Goal: Task Accomplishment & Management: Manage account settings

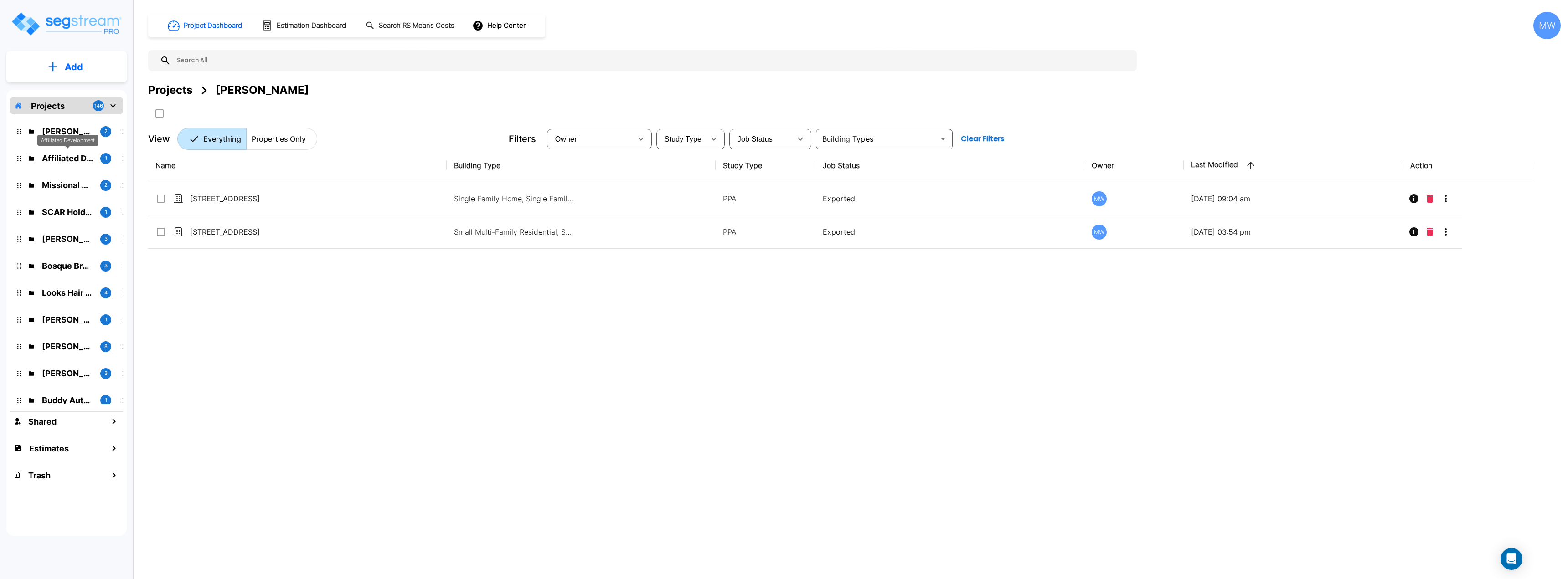
click at [65, 160] on p "Affiliated Development" at bounding box center [68, 158] width 51 height 12
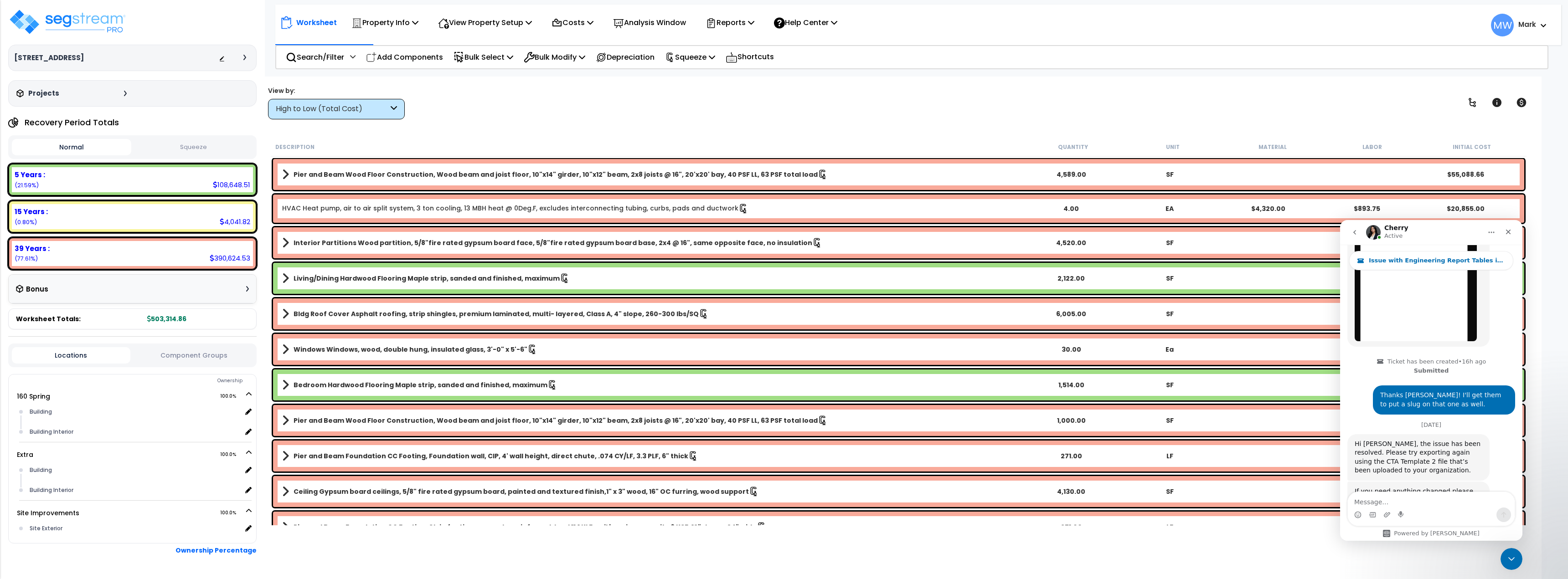
scroll to position [701, 0]
click at [754, 23] on icon at bounding box center [751, 23] width 6 height 7
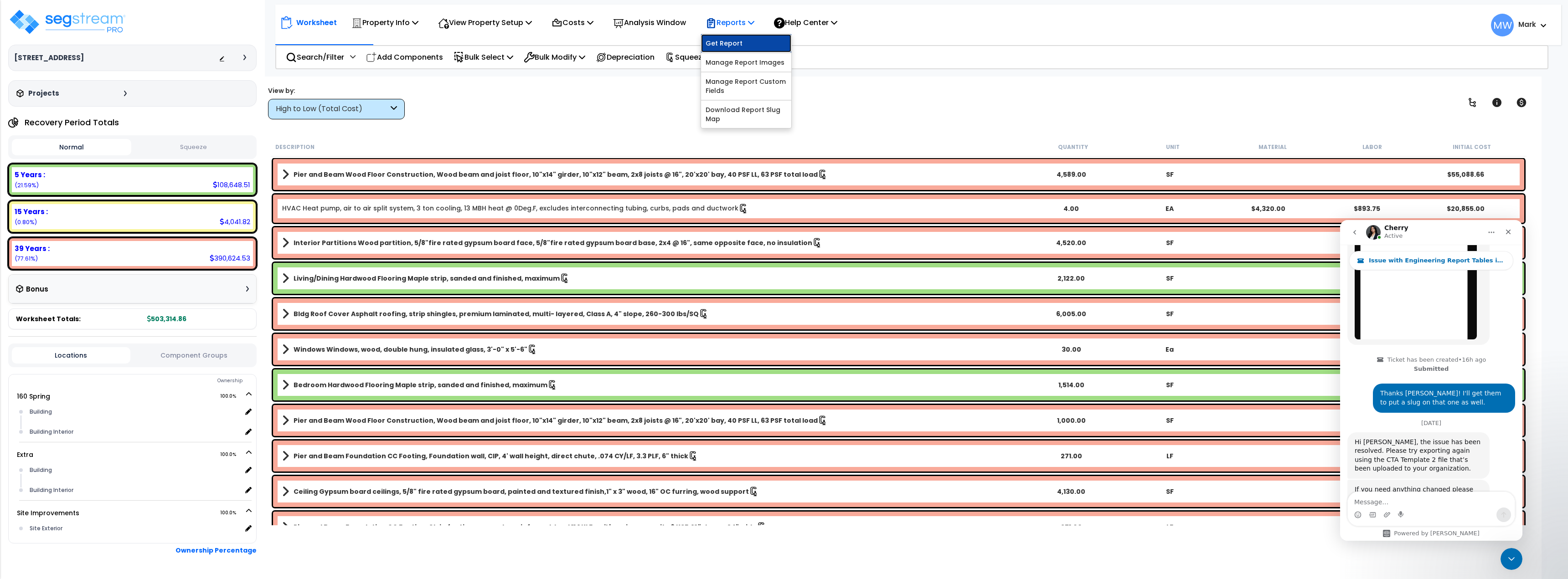
click at [764, 49] on link "Get Report" at bounding box center [746, 43] width 90 height 18
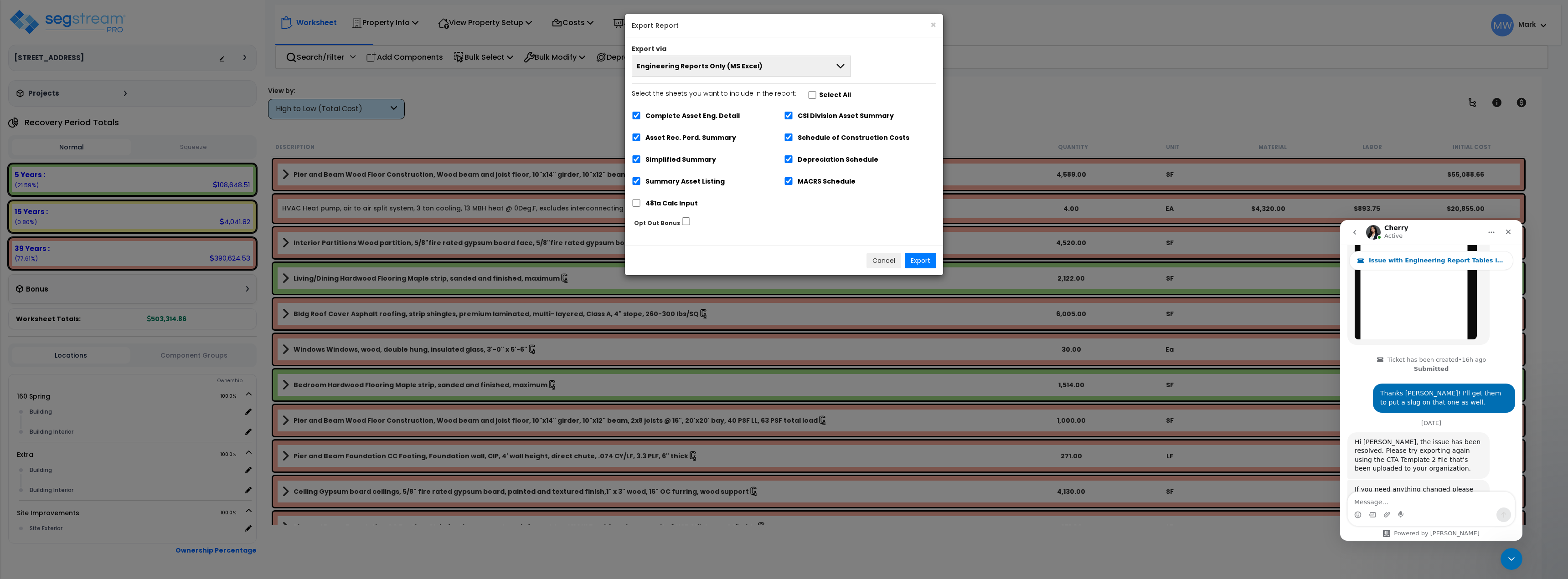
click at [750, 72] on button "Engineering Reports Only (MS Excel)" at bounding box center [741, 66] width 219 height 21
click at [754, 104] on li "Narrative Report Only (MS Word)" at bounding box center [741, 108] width 219 height 21
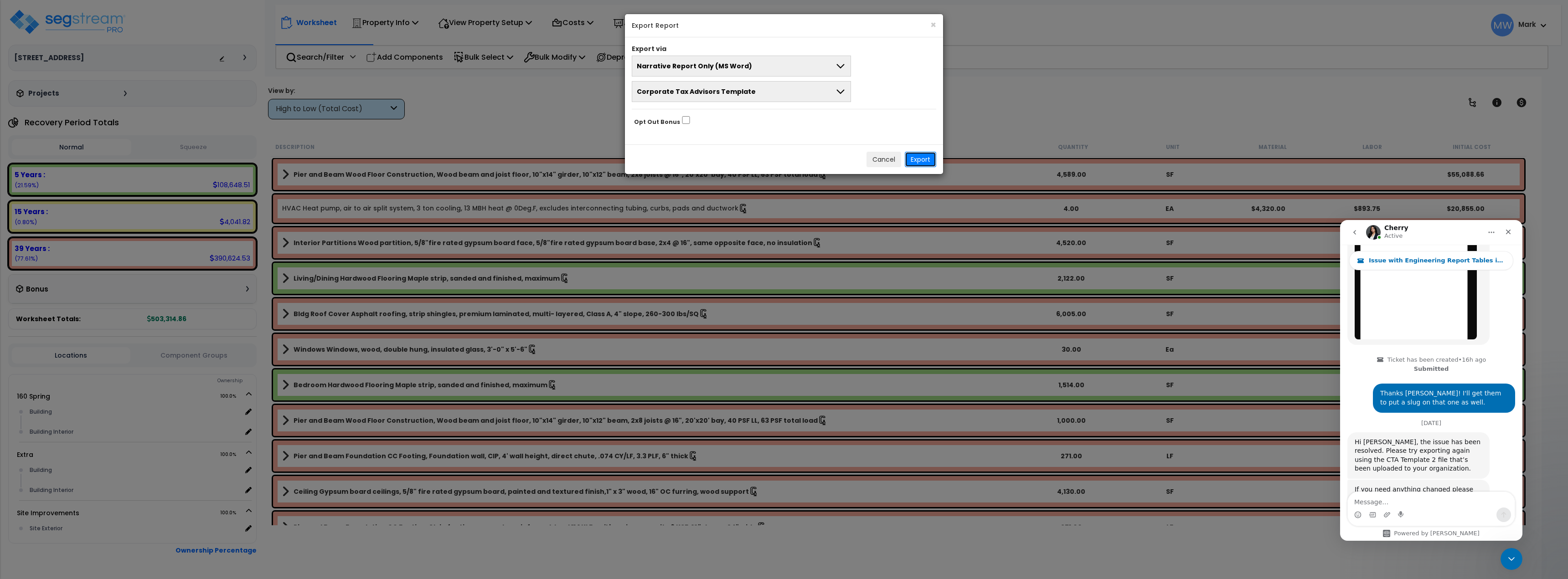
click at [919, 161] on button "Export" at bounding box center [920, 159] width 32 height 15
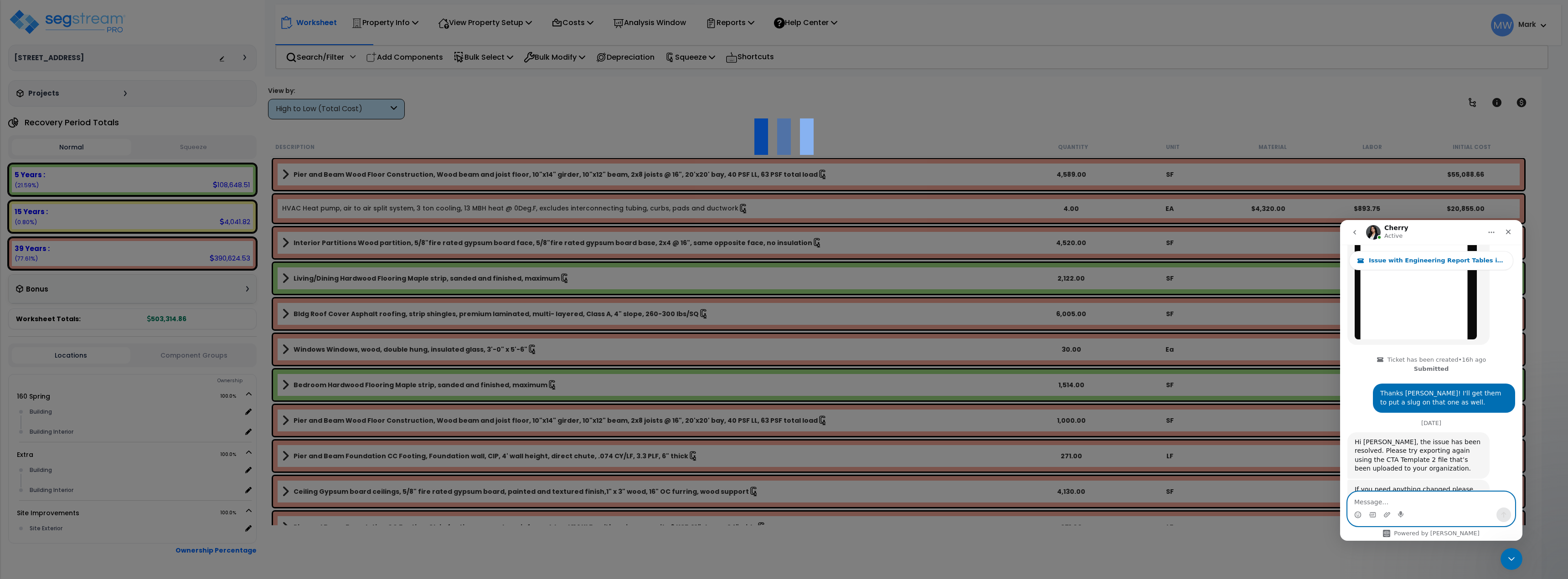
click at [1373, 505] on textarea "Message…" at bounding box center [1431, 499] width 167 height 15
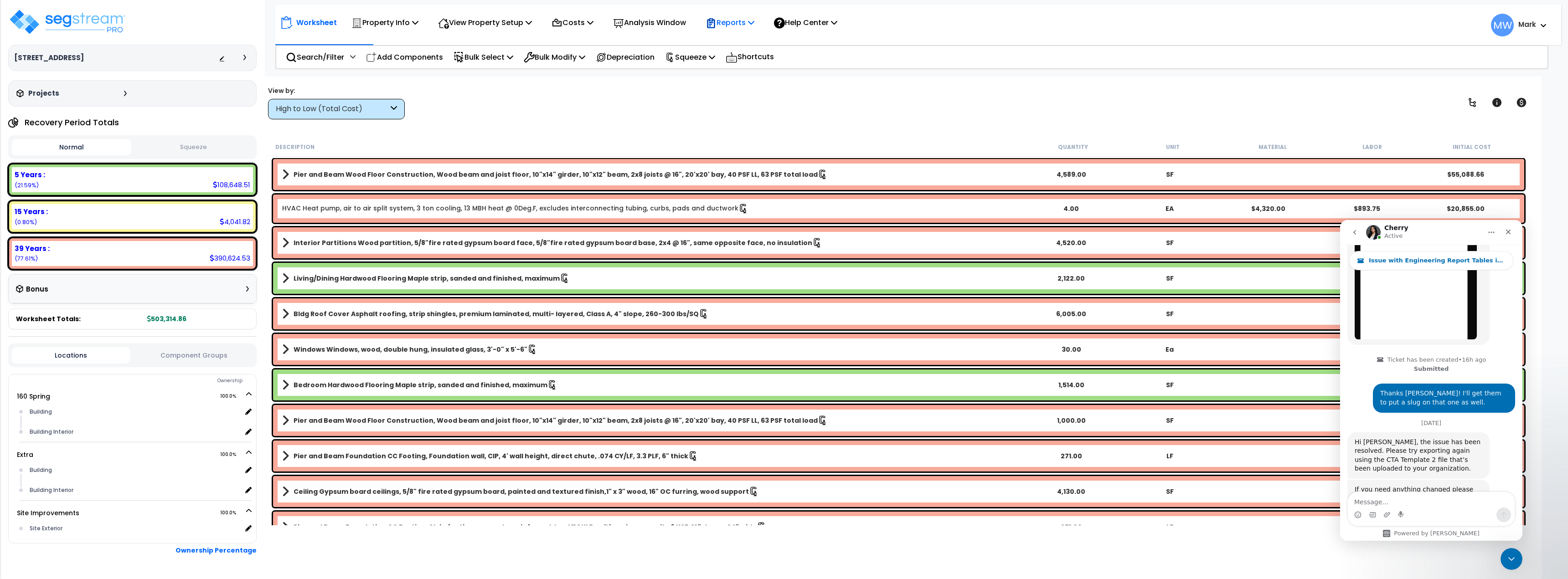
click at [713, 24] on icon at bounding box center [711, 24] width 4 height 4
click at [730, 40] on link "Get Report" at bounding box center [746, 43] width 90 height 18
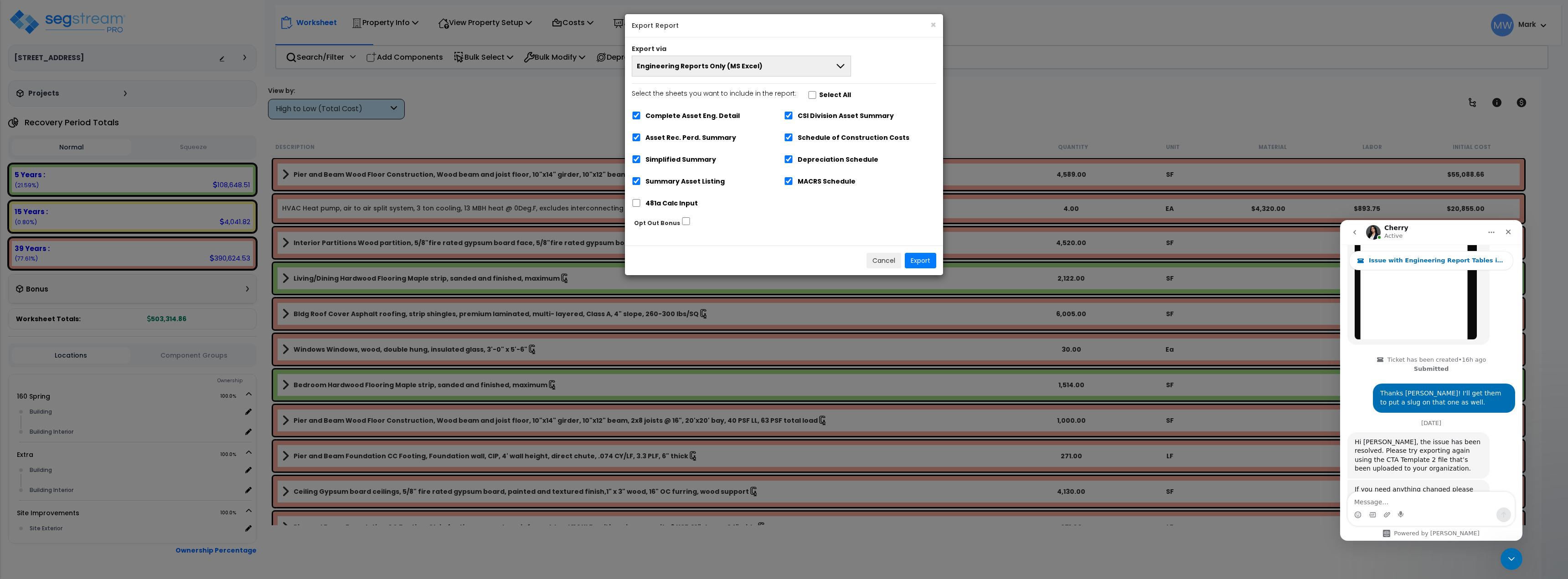
click at [715, 69] on span "Engineering Reports Only (MS Excel)" at bounding box center [699, 66] width 126 height 9
click at [729, 108] on li "Narrative Report Only (MS Word)" at bounding box center [741, 108] width 219 height 21
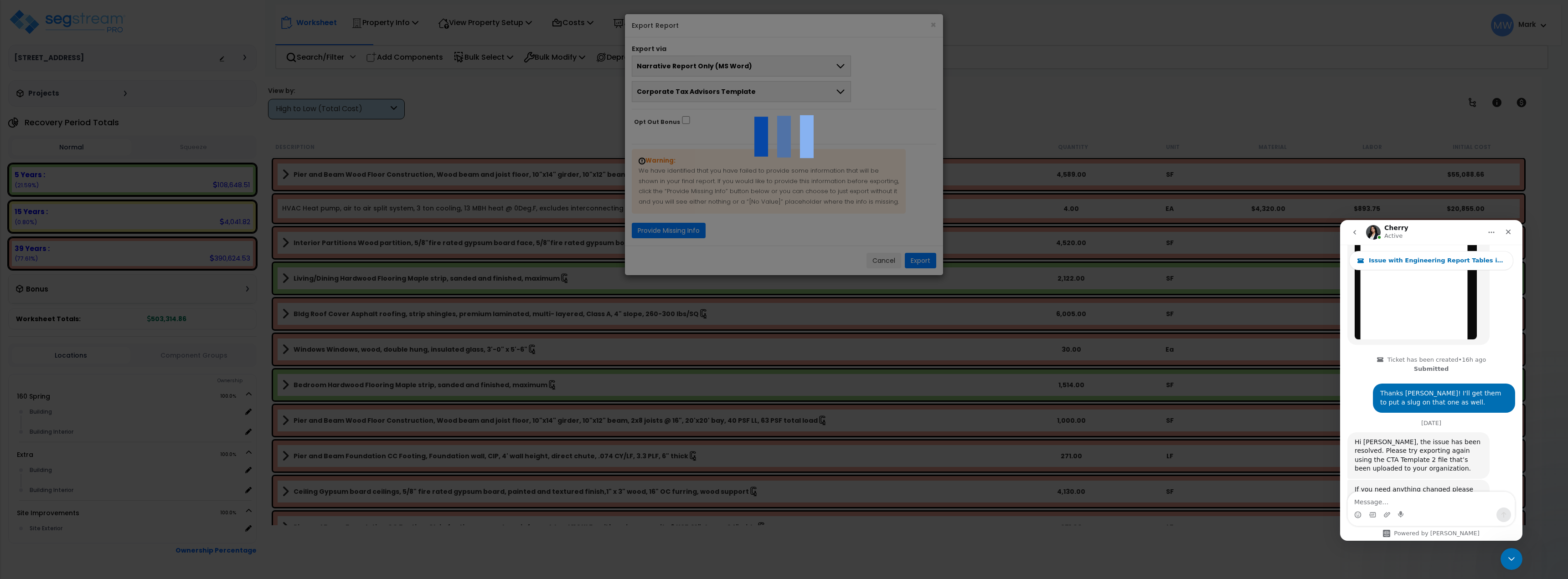
click at [726, 91] on div at bounding box center [784, 290] width 1568 height 579
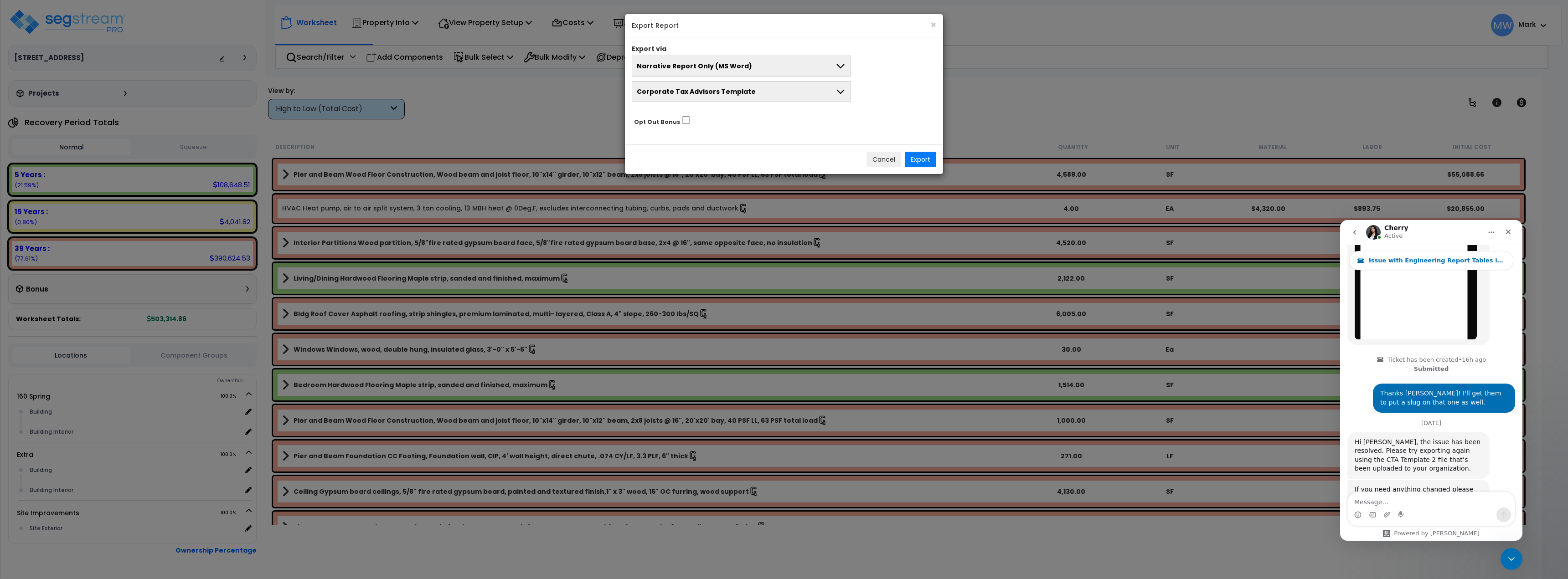
click at [723, 88] on span "Corporate Tax Advisors Template" at bounding box center [696, 91] width 119 height 9
click at [724, 149] on li "CTA Template 2" at bounding box center [741, 154] width 219 height 21
click at [926, 157] on button "Export" at bounding box center [920, 159] width 32 height 15
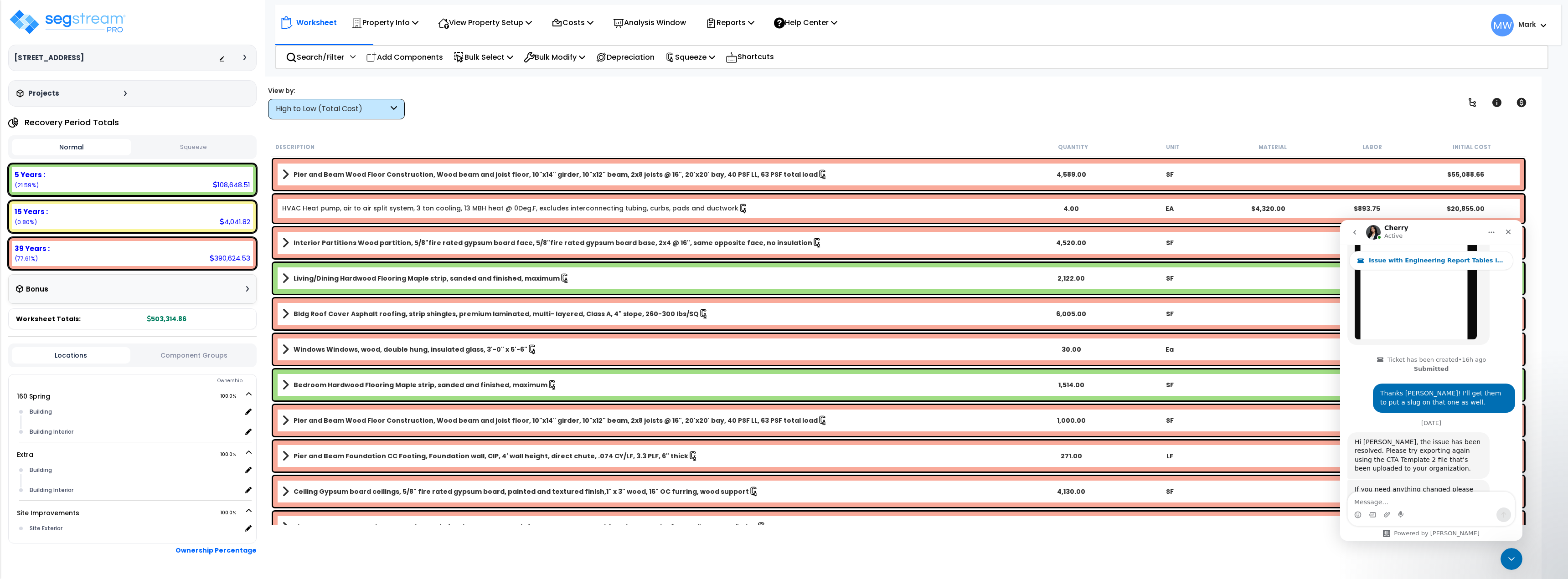
click at [1432, 19] on div "Worksheet Property Info Property Setup Add Property Unit Template property Clon…" at bounding box center [918, 20] width 1286 height 32
click at [1415, 503] on textarea "Message…" at bounding box center [1431, 499] width 167 height 15
type textarea "thank you Cherry!"
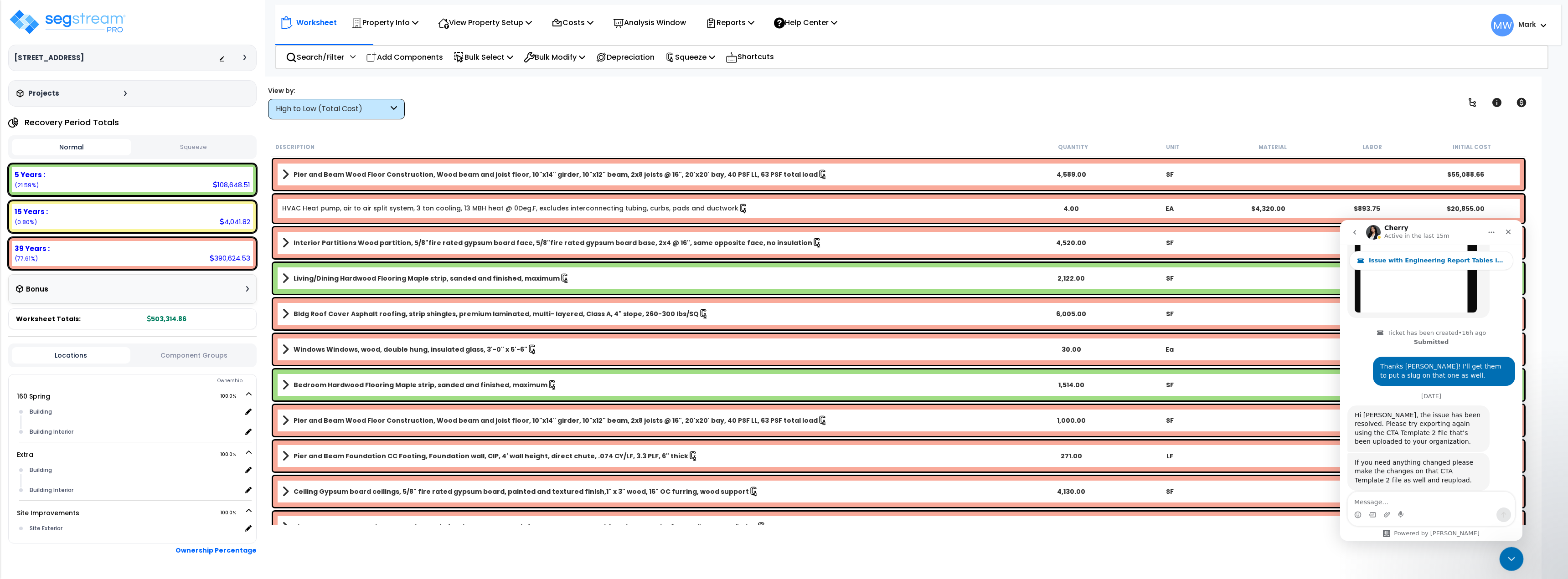
click at [1510, 559] on icon "Close Intercom Messenger" at bounding box center [1510, 558] width 6 height 4
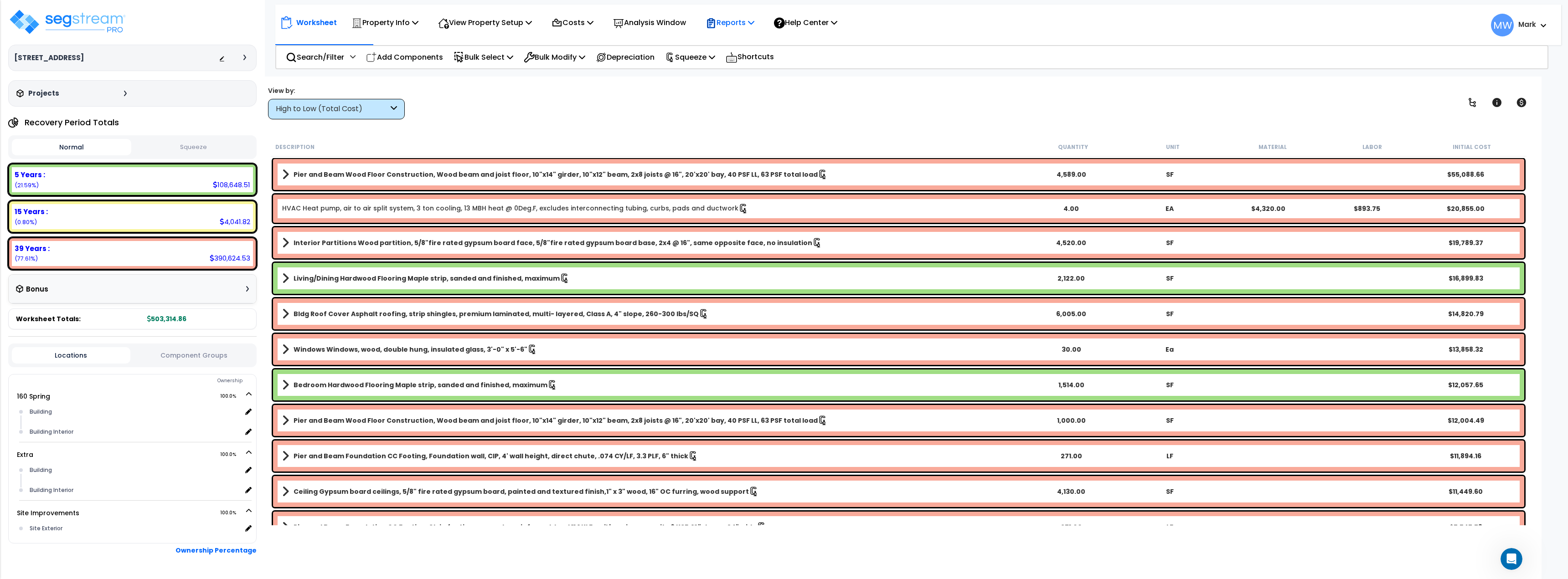
click at [740, 21] on p "Reports" at bounding box center [730, 23] width 49 height 12
click at [870, 99] on div "View by: High to Low (Total Cost) High to Low (Total Cost)" at bounding box center [898, 102] width 1268 height 33
click at [749, 27] on p "Reports" at bounding box center [730, 23] width 49 height 12
click at [655, 92] on div "View by: High to Low (Total Cost) High to Low (Total Cost)" at bounding box center [898, 102] width 1268 height 33
click at [1511, 28] on span "MW" at bounding box center [1502, 24] width 23 height 23
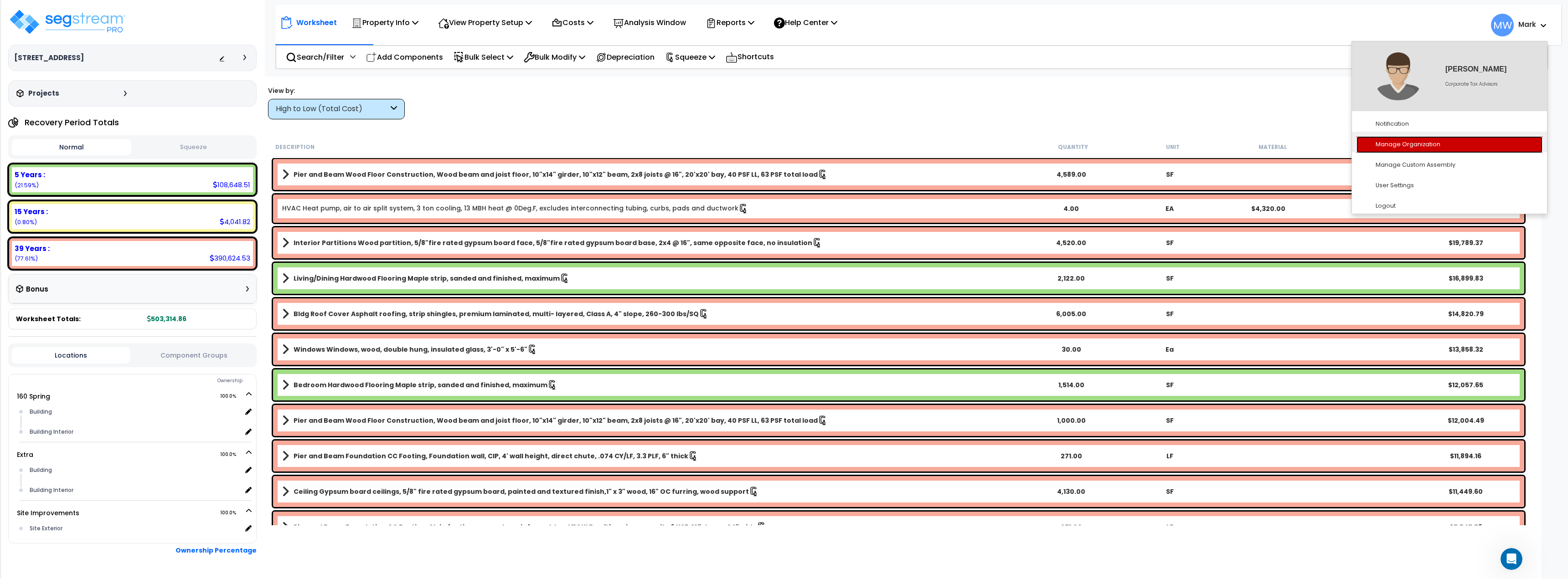
click at [1410, 142] on link "Manage Organization" at bounding box center [1450, 145] width 186 height 17
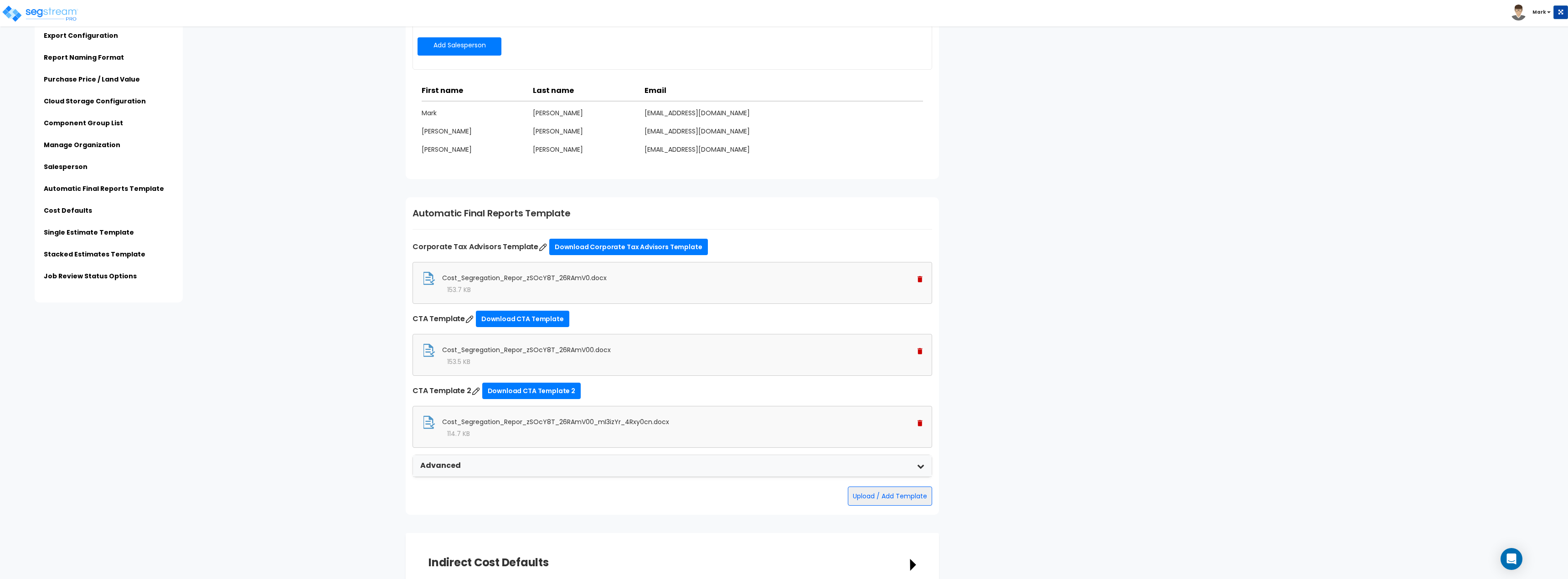
scroll to position [1139, 0]
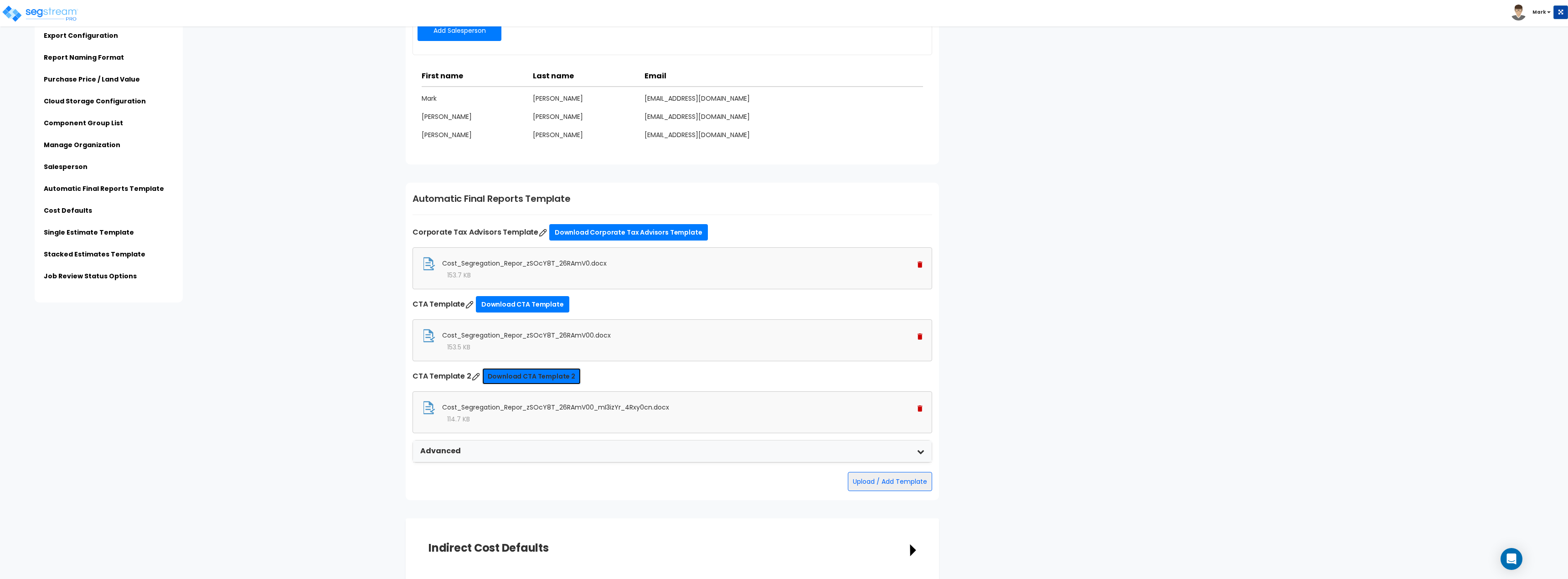
click at [564, 375] on link "Download CTA Template 2" at bounding box center [531, 376] width 99 height 16
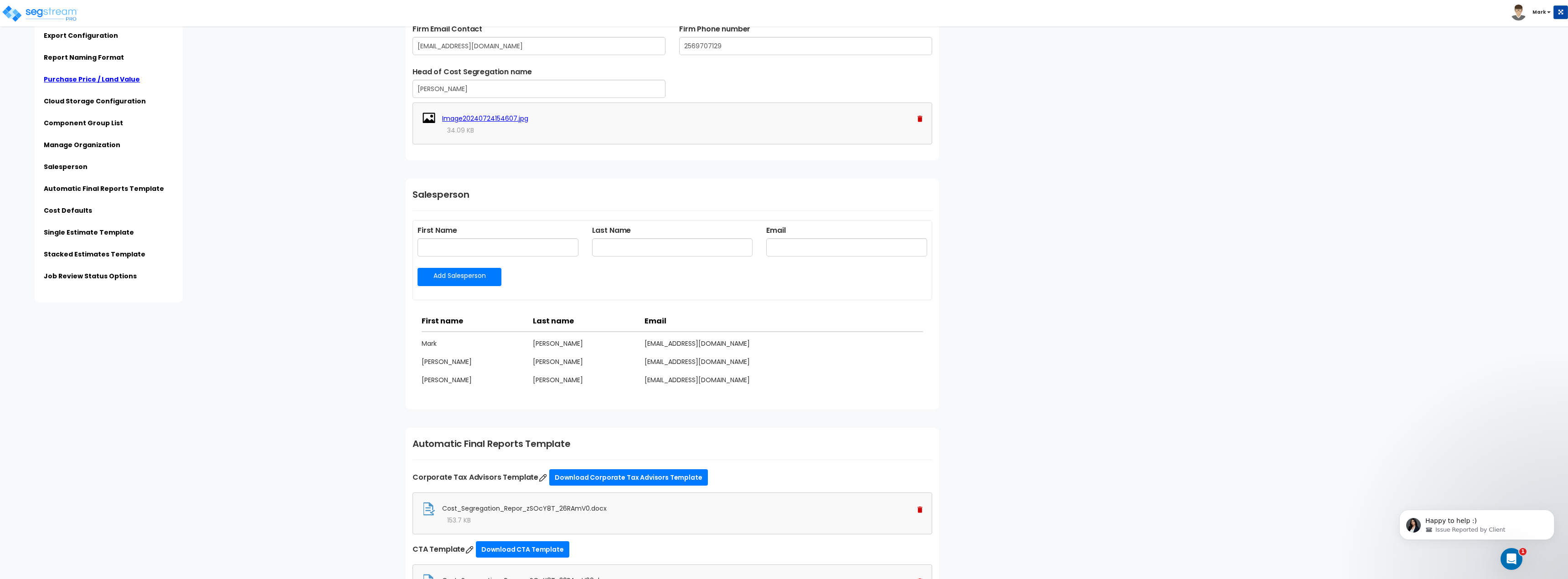
scroll to position [0, 0]
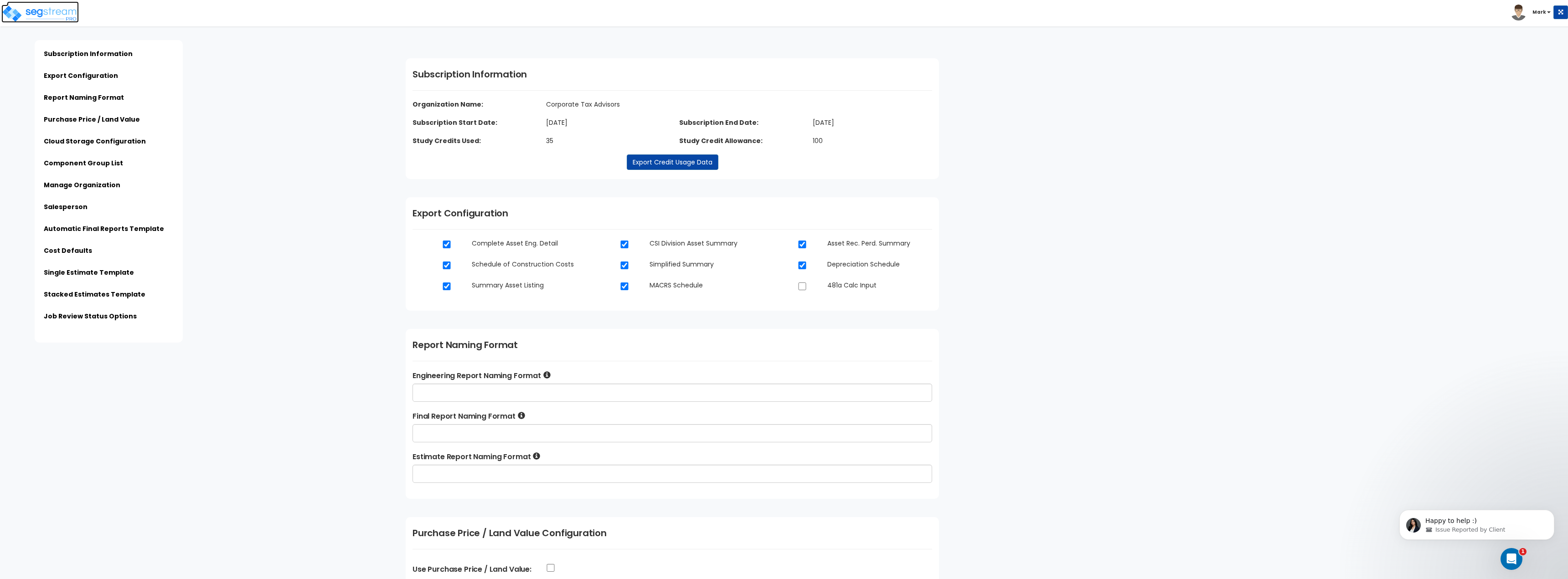
click at [57, 15] on img at bounding box center [40, 13] width 77 height 18
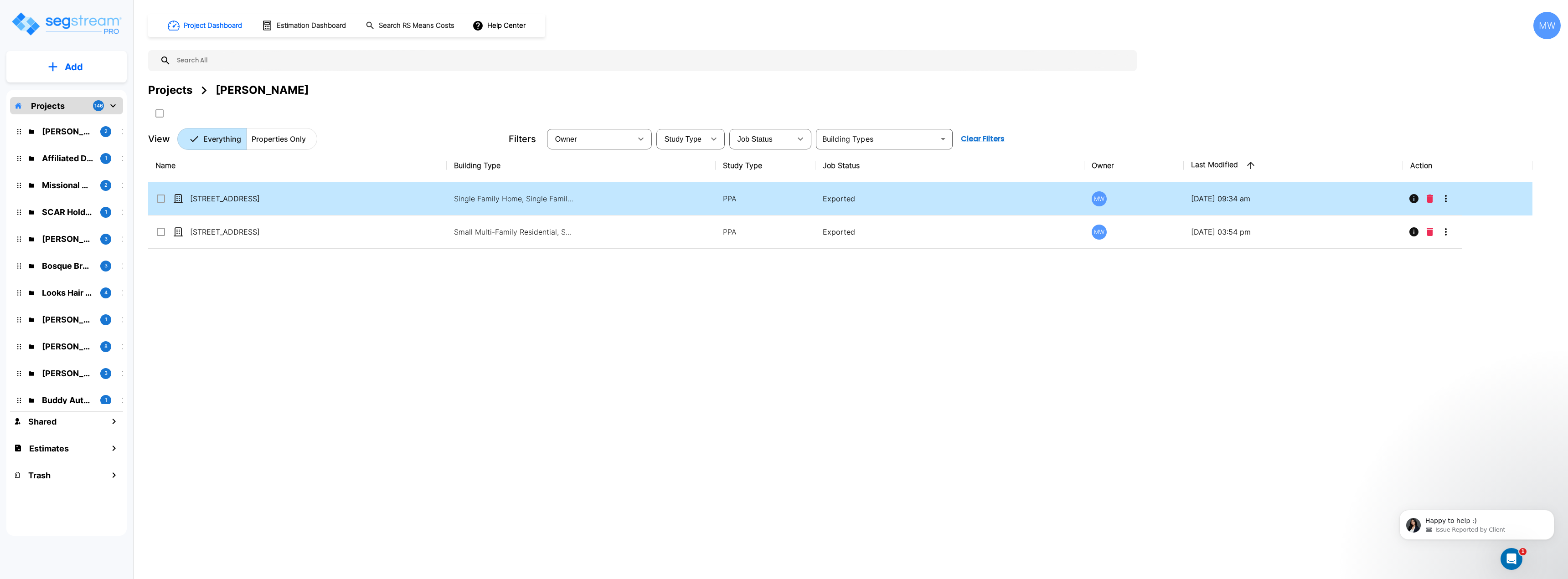
click at [407, 195] on td "160 Spring Street" at bounding box center [297, 199] width 298 height 33
click at [407, 195] on td "[STREET_ADDRESS]" at bounding box center [297, 199] width 298 height 33
checkbox input "true"
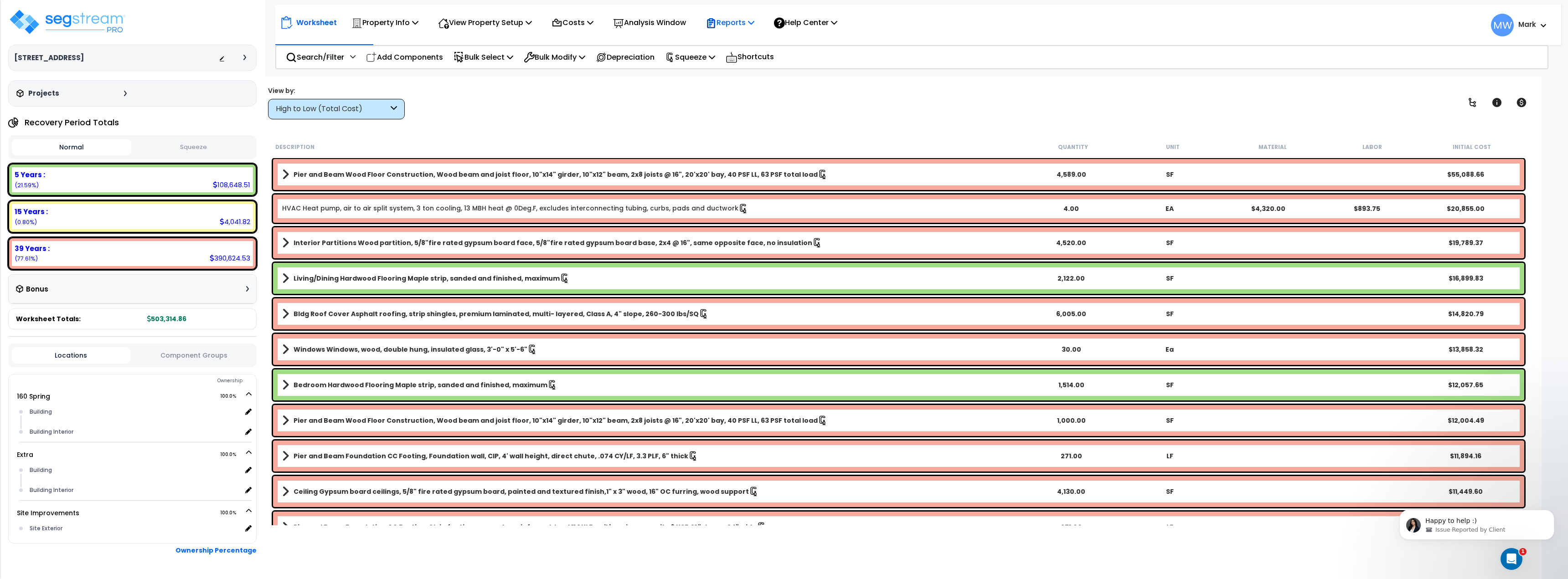
click at [752, 28] on p "Reports" at bounding box center [730, 23] width 49 height 12
click at [763, 120] on link "Download Report Slug Map" at bounding box center [746, 114] width 90 height 27
click at [1513, 24] on span "MW Mark" at bounding box center [1519, 24] width 57 height 23
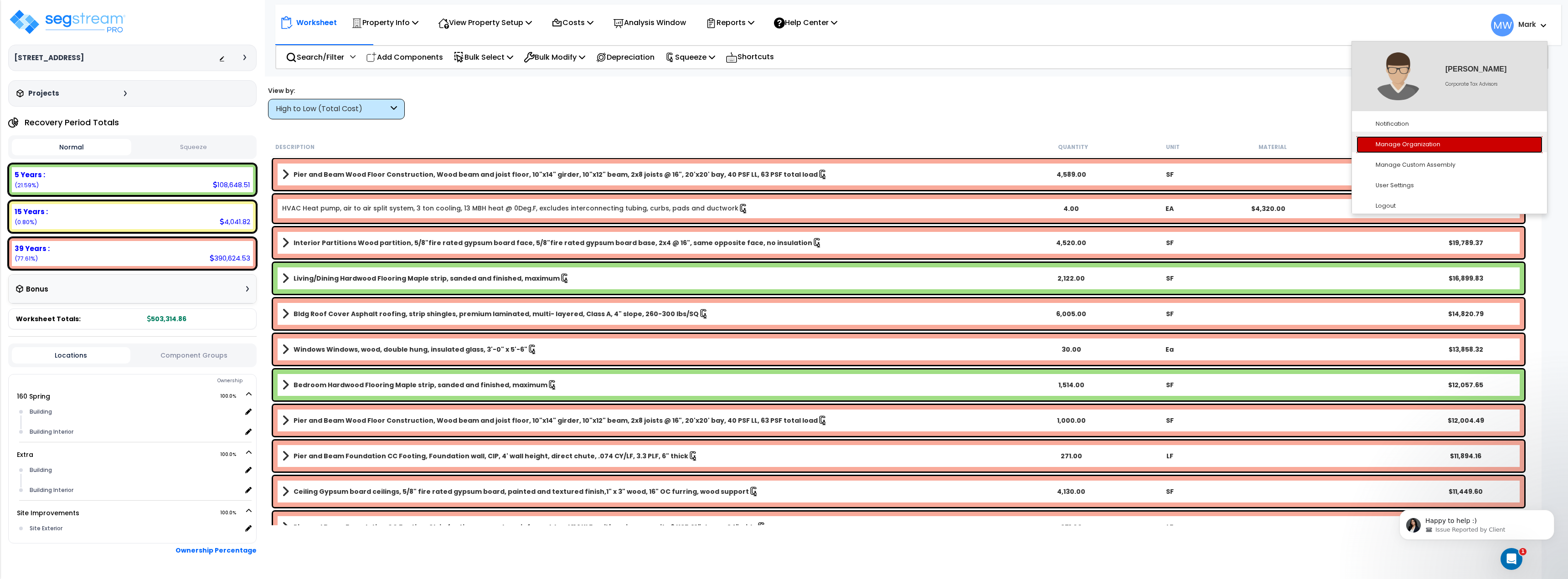
click at [1409, 140] on link "Manage Organization" at bounding box center [1450, 145] width 186 height 17
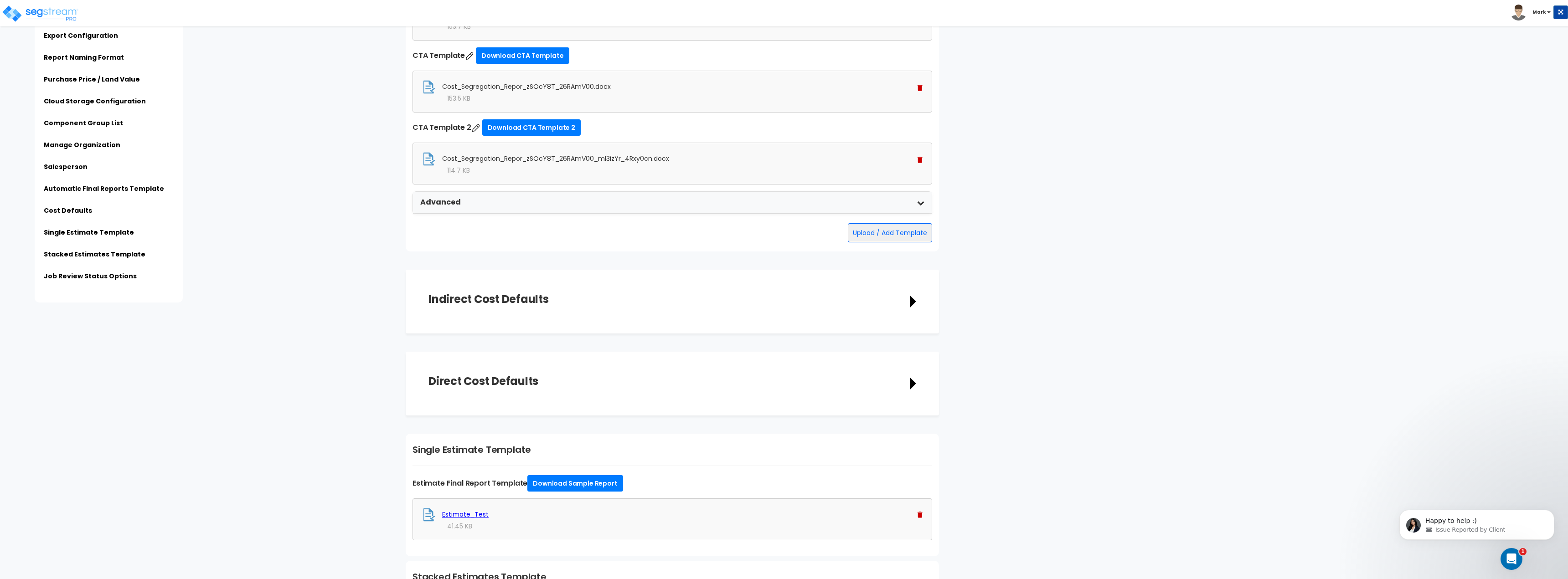
scroll to position [1381, 0]
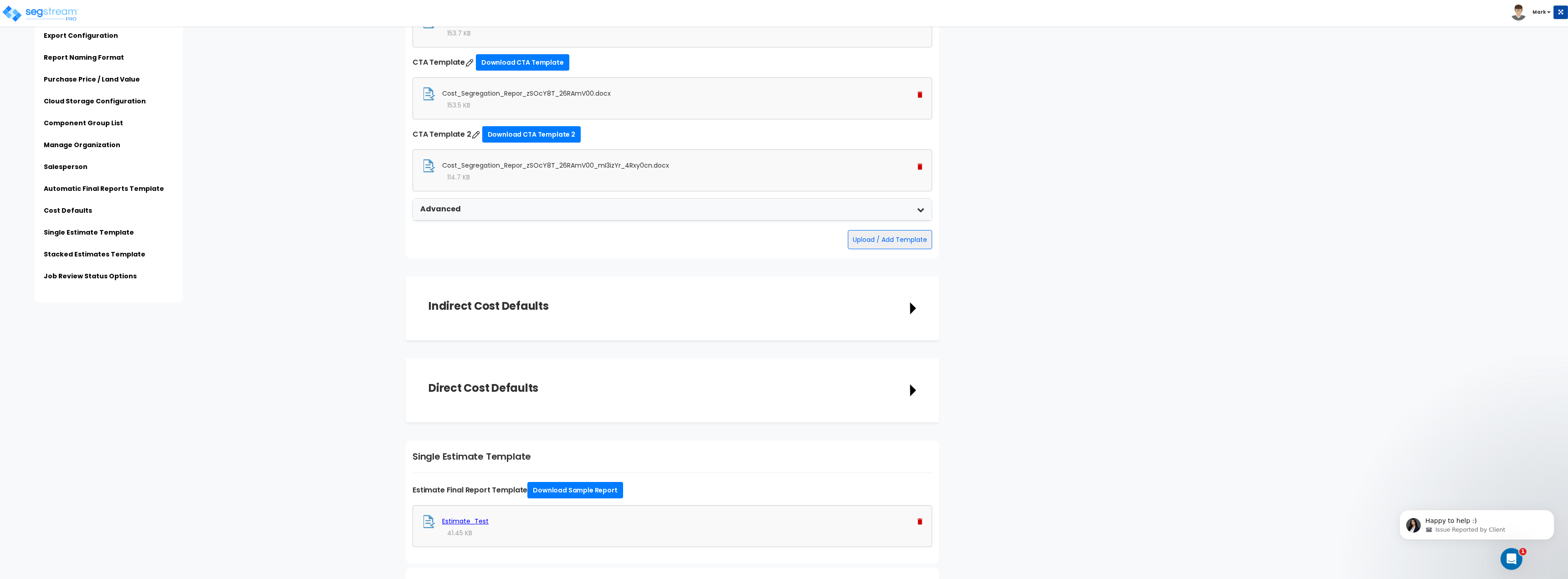
click at [921, 167] on img at bounding box center [920, 167] width 5 height 6
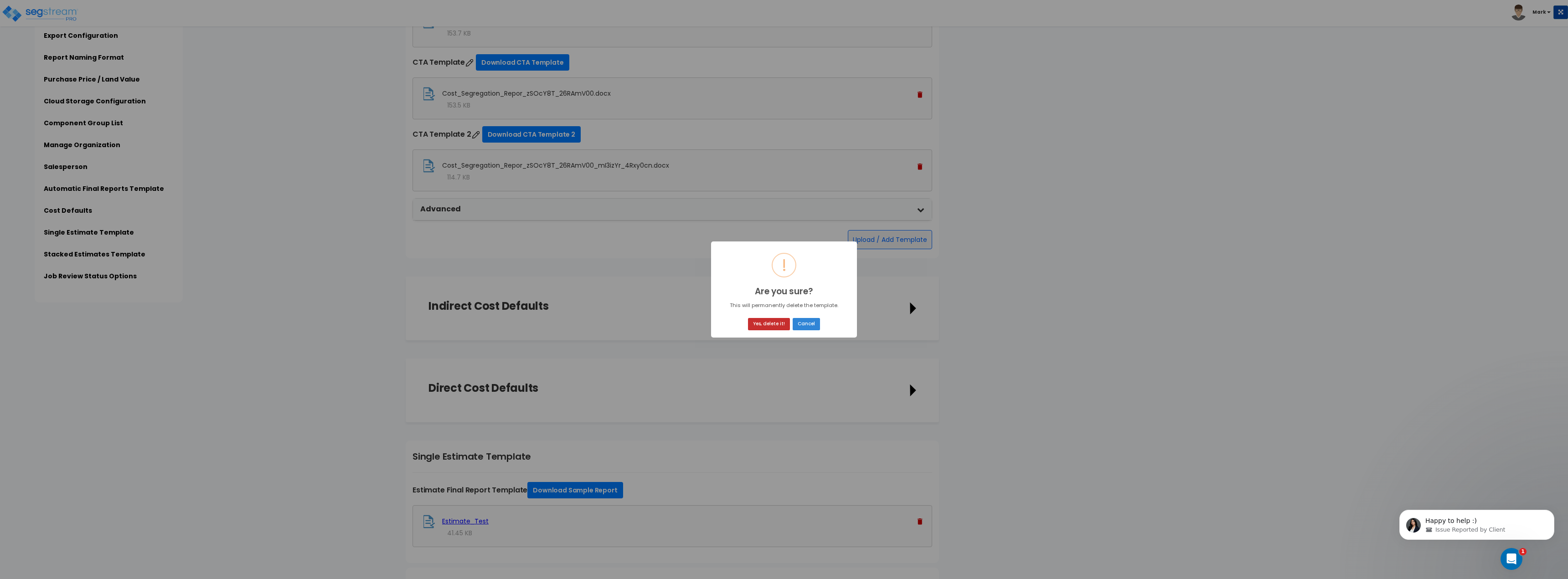
click at [774, 327] on button "Yes, delete it!" at bounding box center [769, 324] width 42 height 12
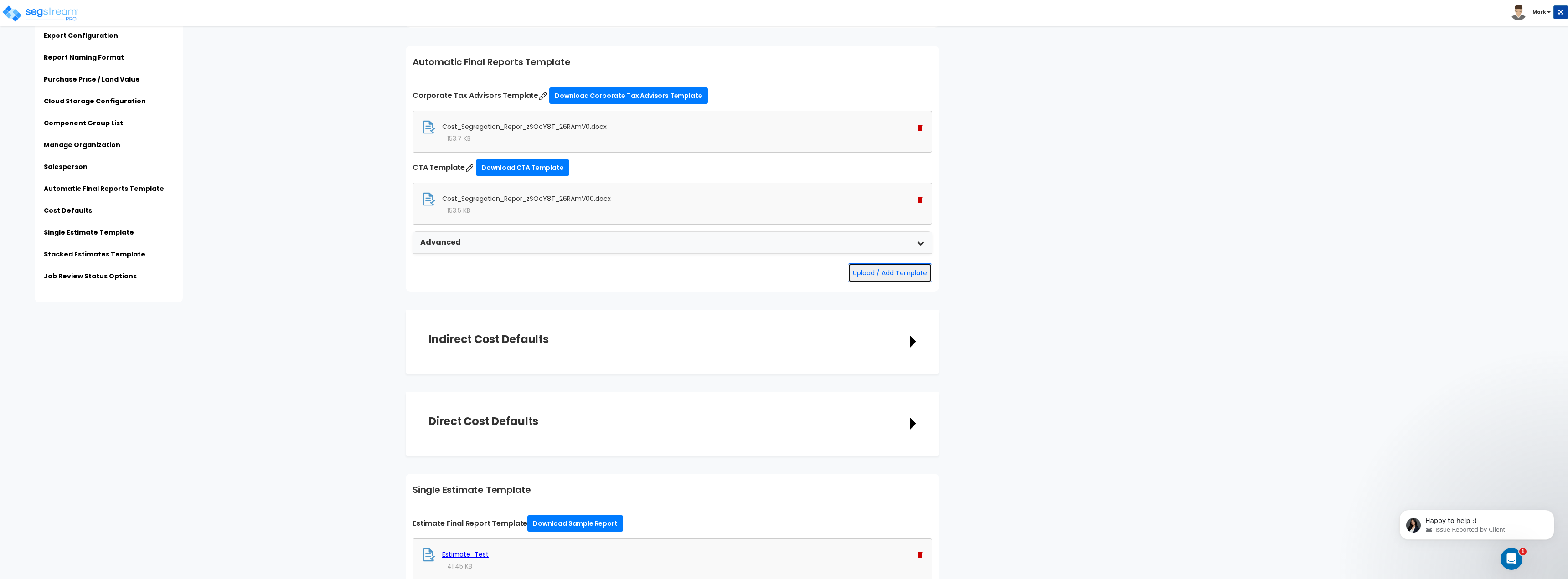
click at [905, 271] on button "Upload / Add Template" at bounding box center [890, 272] width 85 height 19
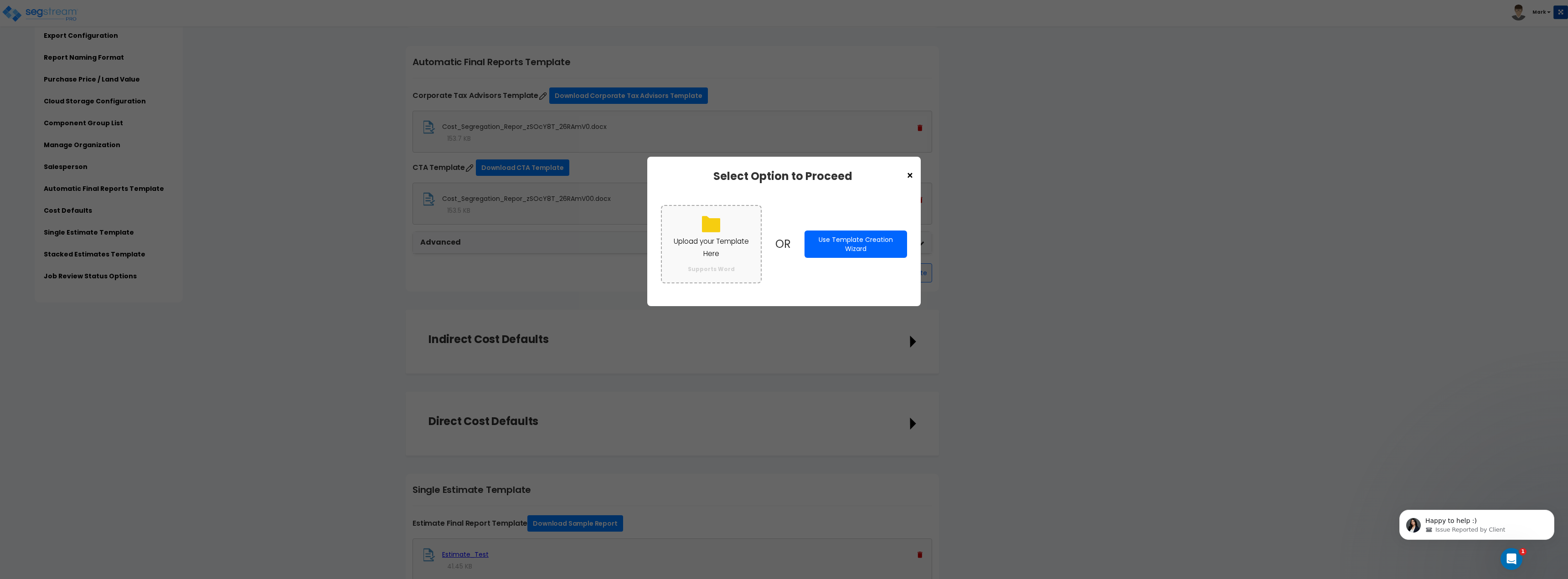
click at [713, 244] on p "Upload your Template Here" at bounding box center [711, 247] width 81 height 24
click at [0, 0] on input "Upload your Template Here Supports Word" at bounding box center [0, 0] width 0 height 0
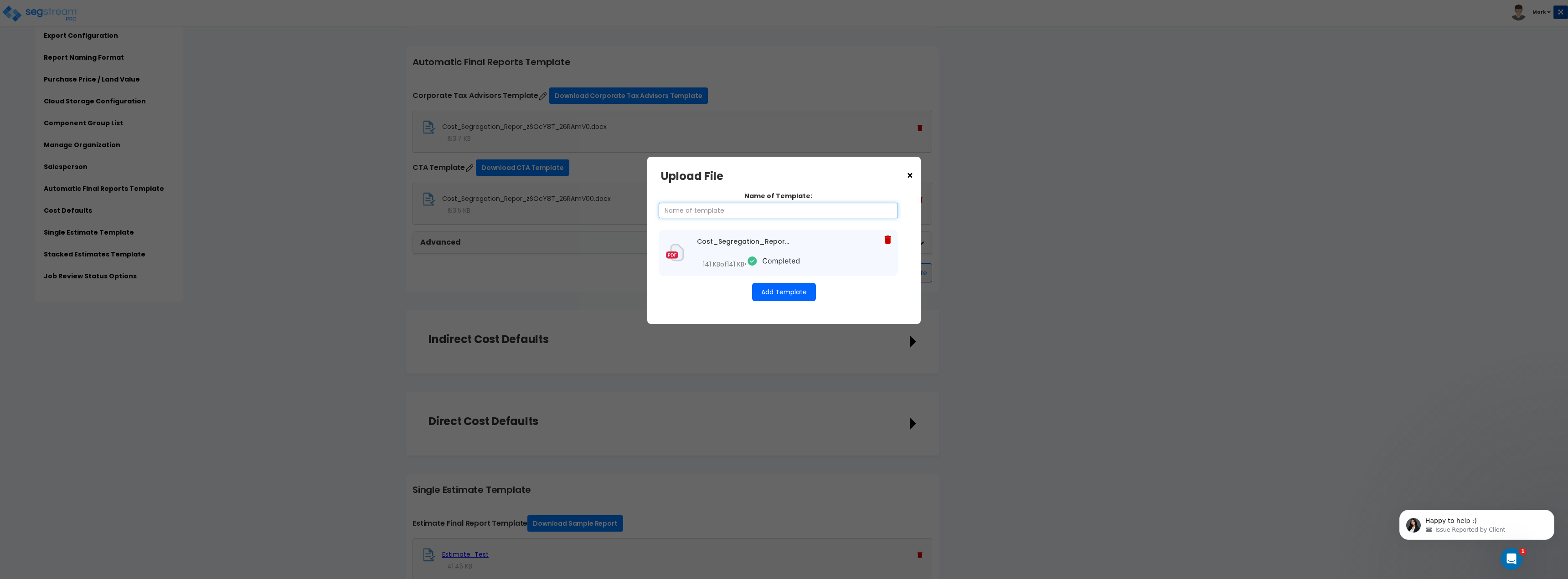
click at [771, 211] on input "Name of Template:" at bounding box center [778, 210] width 239 height 15
type input "CTA Template 2"
click at [783, 299] on button "Add Template" at bounding box center [784, 292] width 64 height 18
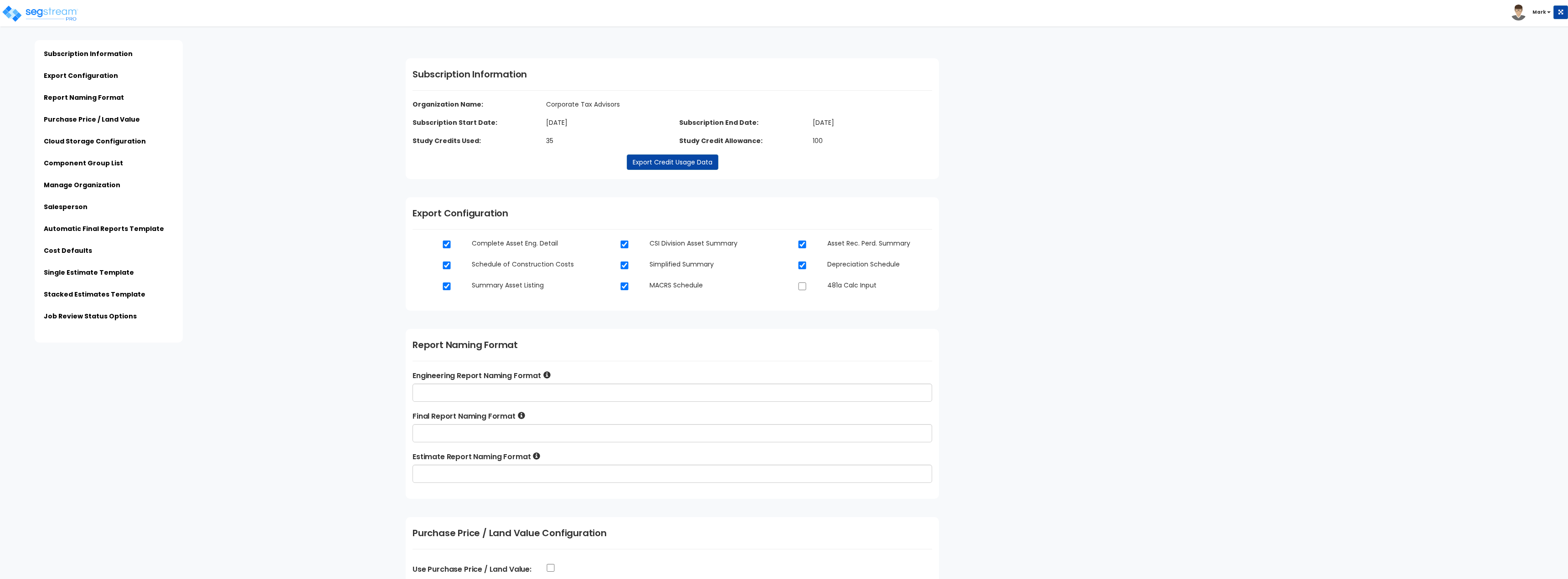
scroll to position [1299, 0]
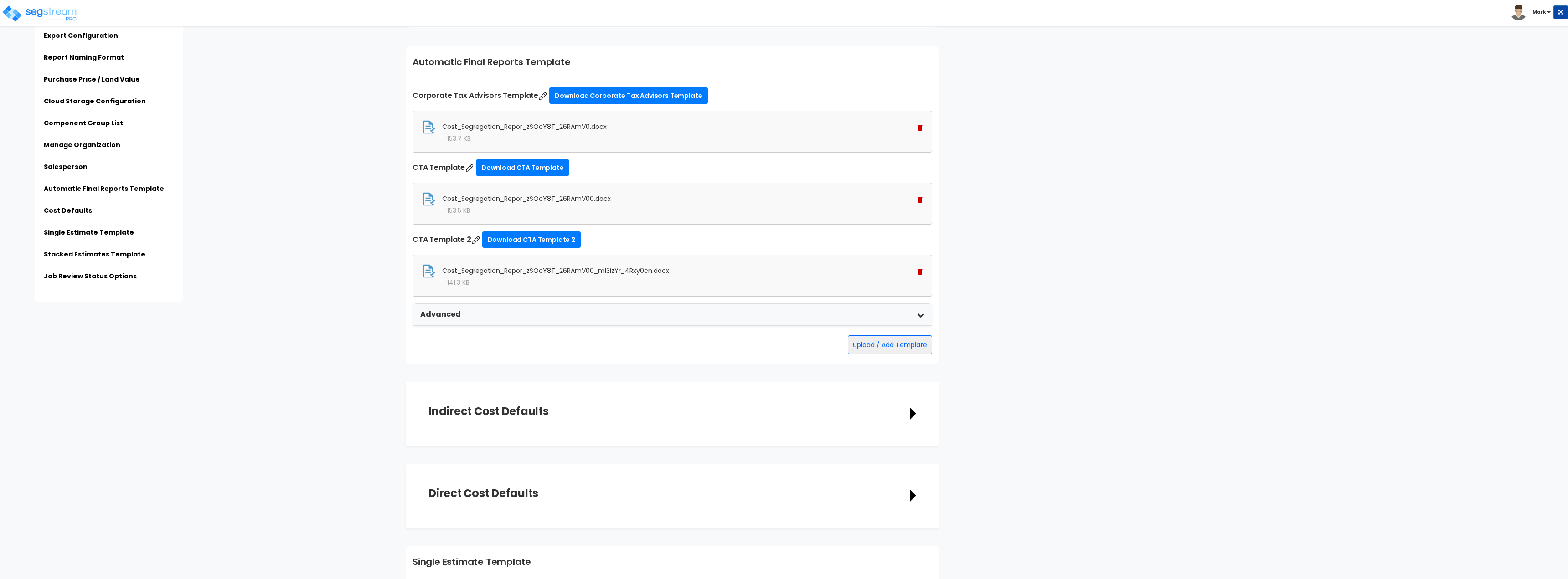
type input "Corporate Tax Advisors"
type input "[STREET_ADDRESS]"
type input "[EMAIL_ADDRESS][DOMAIN_NAME]"
type input "2569707129"
type input "[PERSON_NAME]"
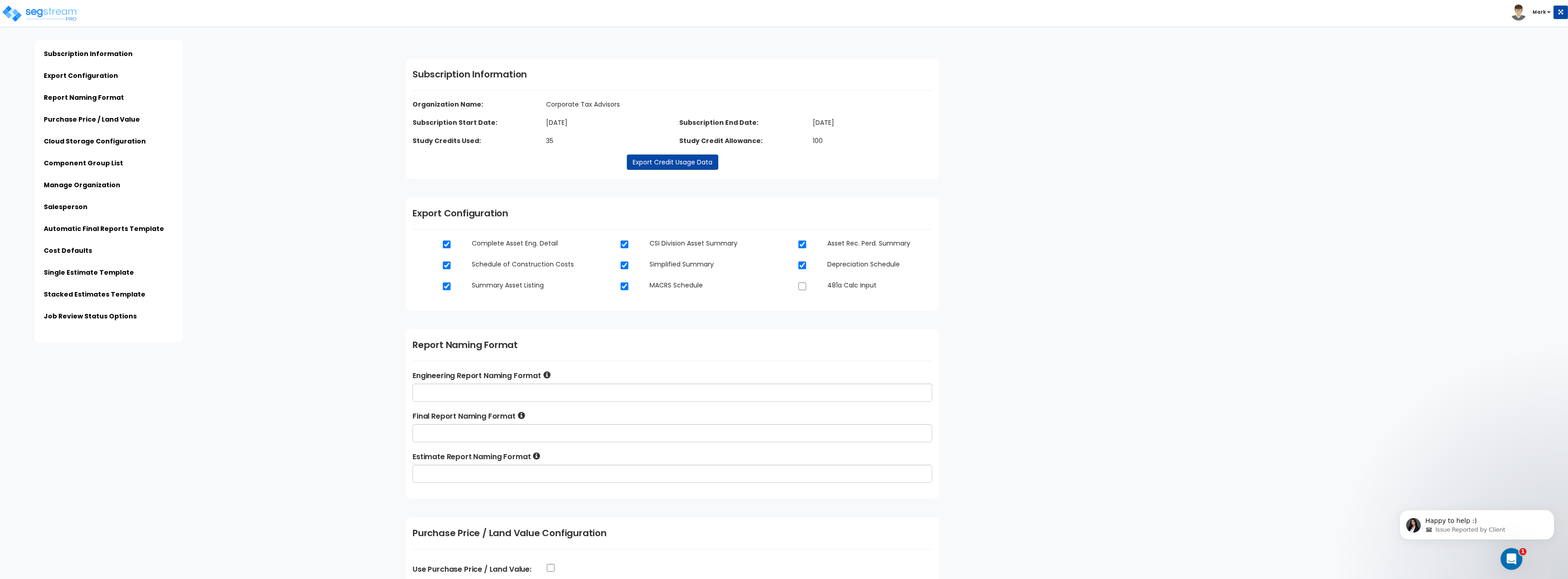
scroll to position [0, 0]
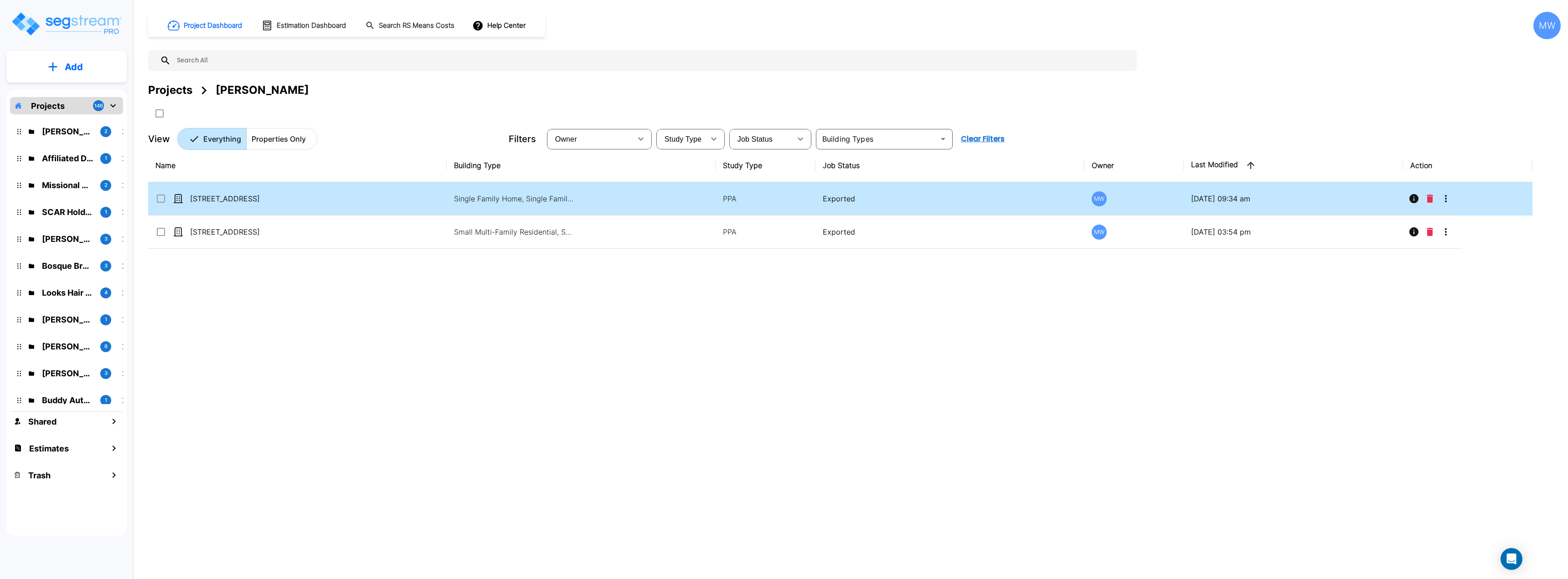
click at [284, 198] on div "[STREET_ADDRESS]" at bounding box center [223, 199] width 137 height 11
checkbox input "true"
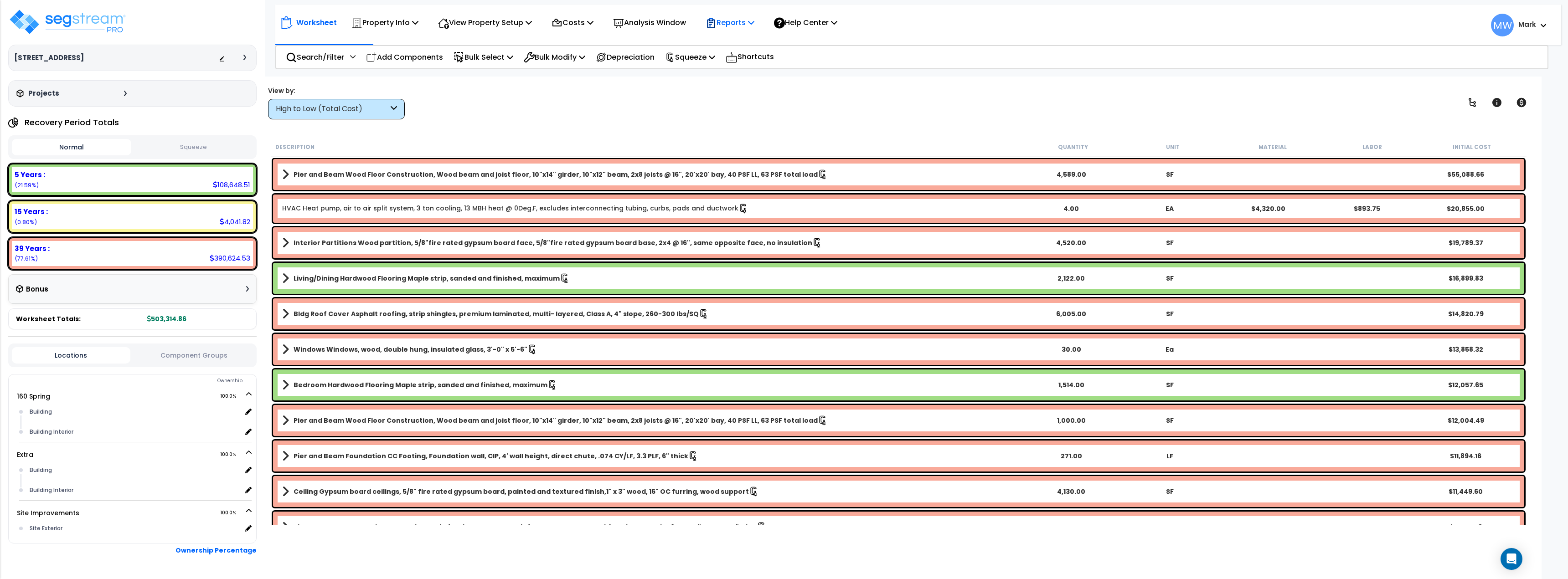
click at [749, 24] on p "Reports" at bounding box center [730, 23] width 49 height 12
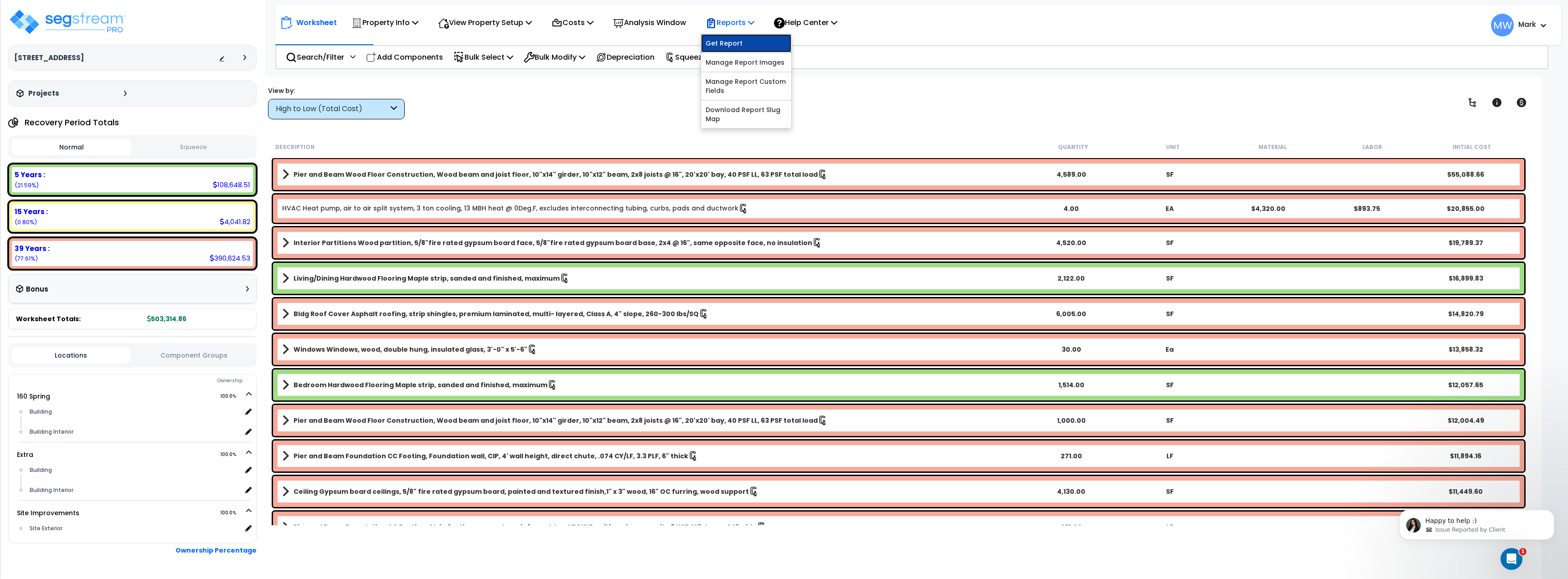
click at [756, 46] on link "Get Report" at bounding box center [746, 43] width 90 height 18
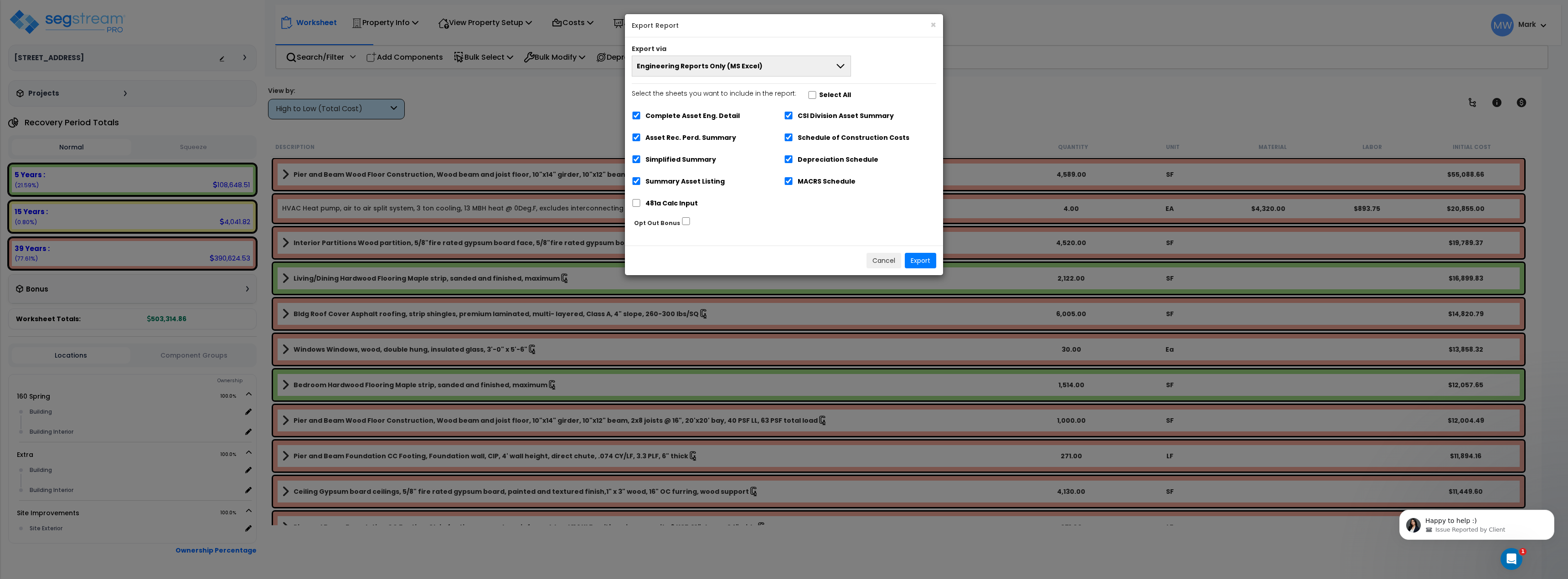
click at [717, 48] on div "Export via" at bounding box center [784, 50] width 318 height 12
click at [748, 71] on button "Engineering Reports Only (MS Excel)" at bounding box center [741, 66] width 219 height 21
click at [750, 105] on li "Narrative Report Only (MS Word)" at bounding box center [741, 108] width 219 height 21
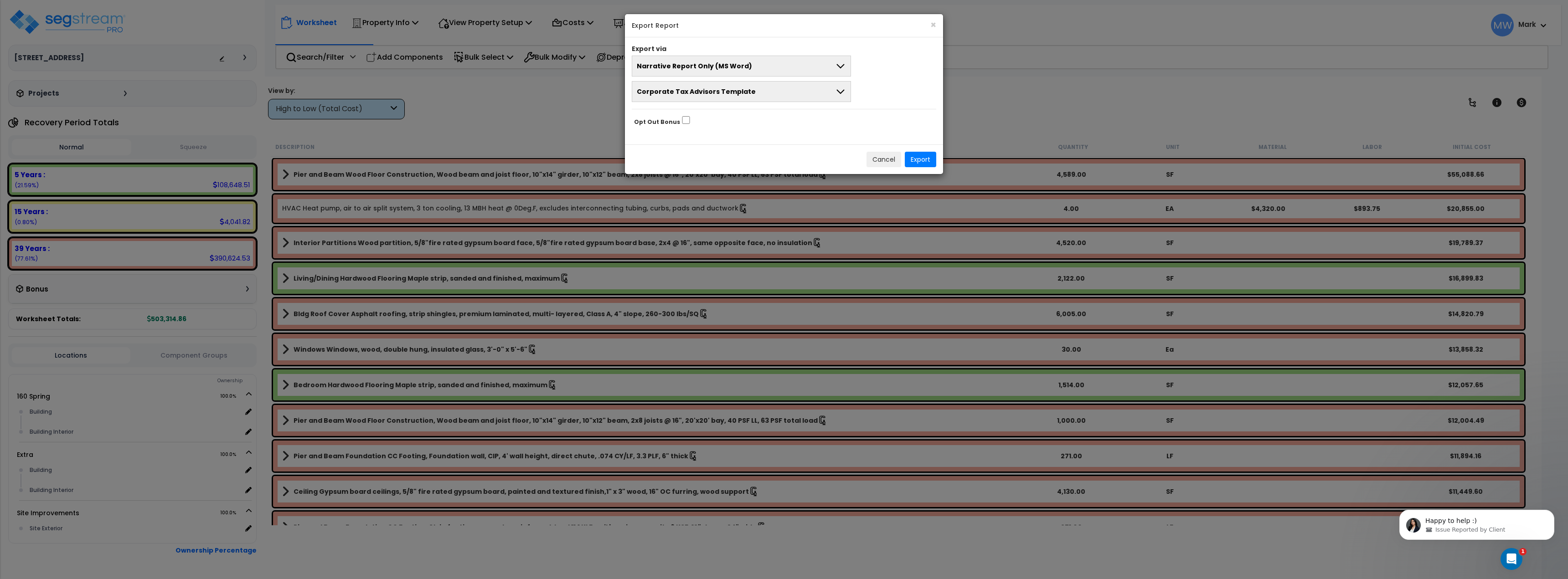
click at [756, 97] on button "Corporate Tax Advisors Template" at bounding box center [741, 91] width 219 height 21
click at [758, 159] on li "CTA Template 2" at bounding box center [741, 154] width 219 height 21
click at [926, 159] on button "Export" at bounding box center [920, 159] width 32 height 15
